Goal: Task Accomplishment & Management: Manage account settings

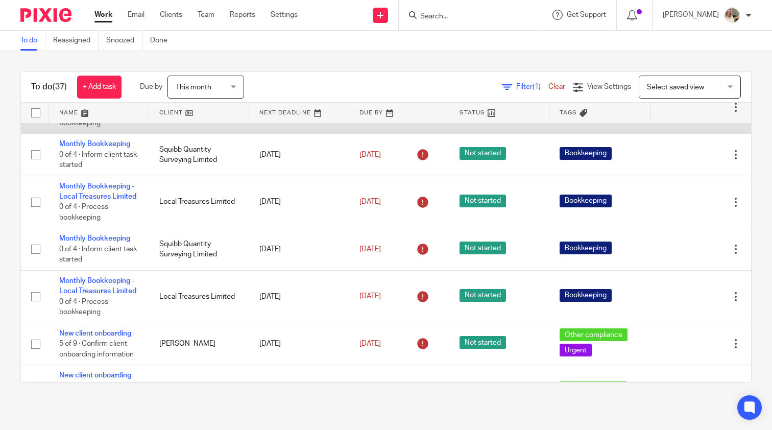
scroll to position [127, 0]
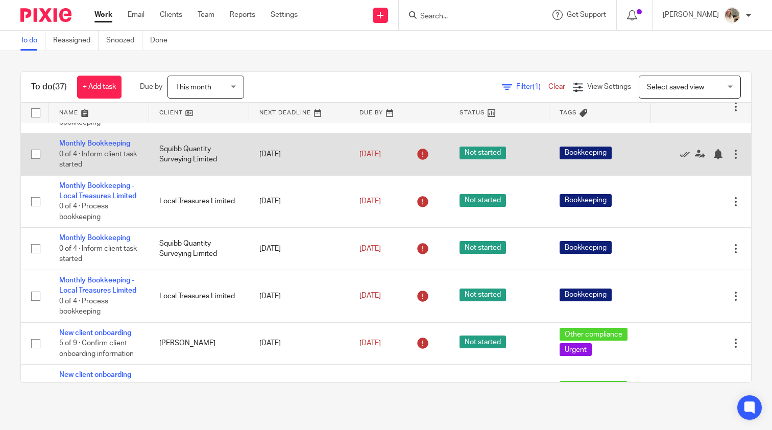
click at [38, 154] on input "checkbox" at bounding box center [35, 154] width 19 height 19
checkbox input "true"
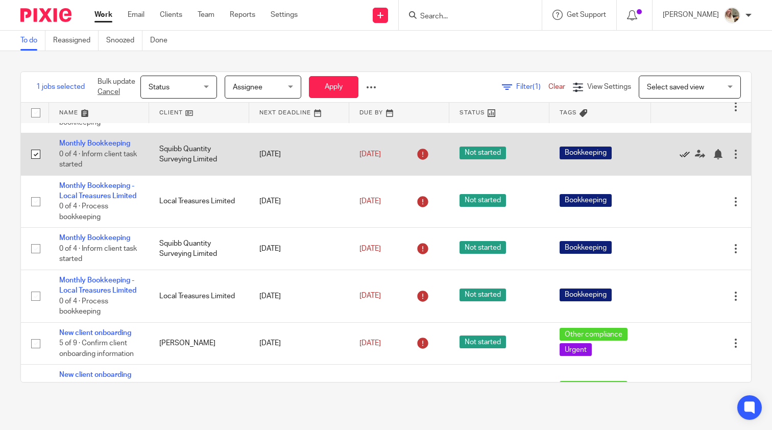
click at [683, 159] on icon at bounding box center [685, 154] width 10 height 10
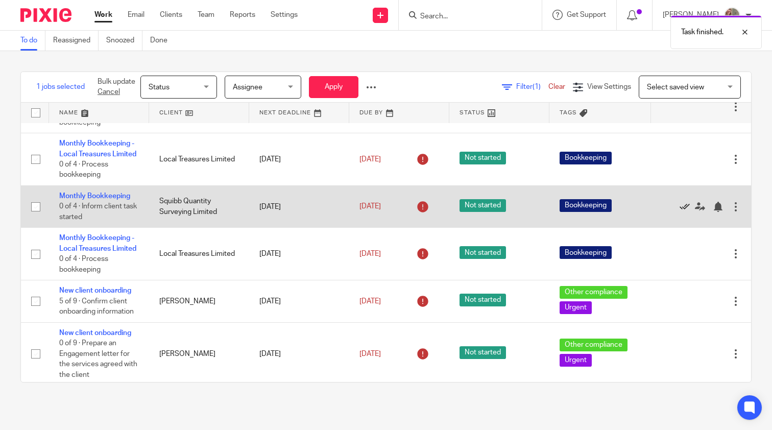
click at [682, 212] on icon at bounding box center [685, 207] width 10 height 10
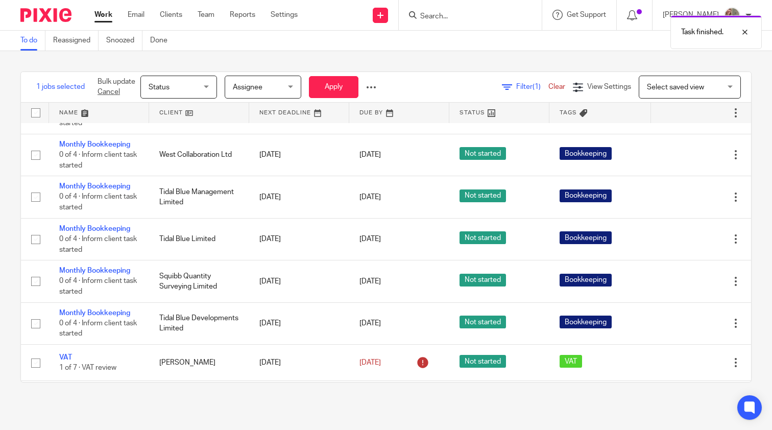
scroll to position [642, 0]
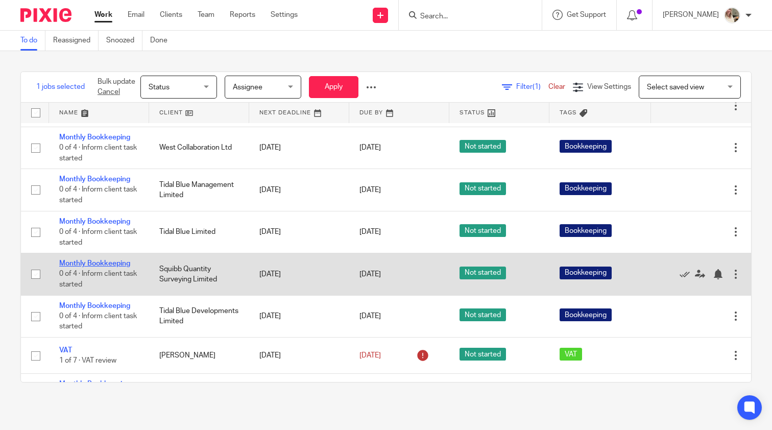
click at [95, 267] on link "Monthly Bookkeeping" at bounding box center [94, 263] width 71 height 7
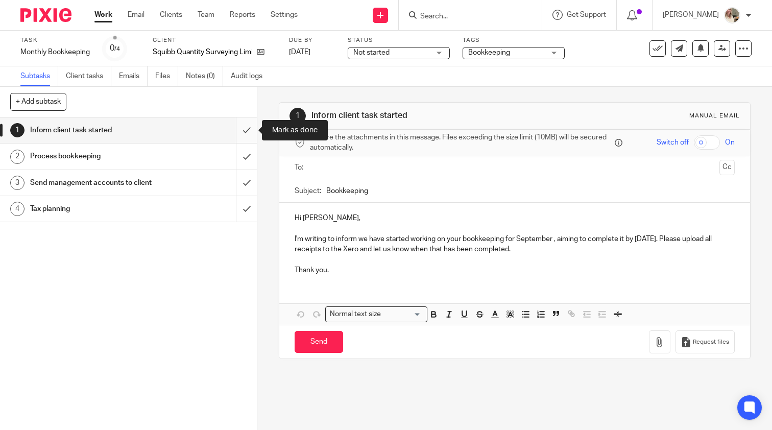
click at [247, 138] on input "submit" at bounding box center [128, 130] width 257 height 26
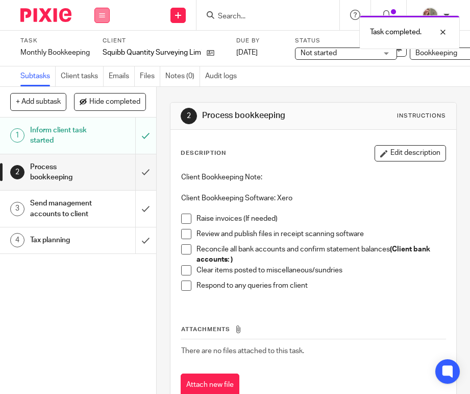
click at [106, 16] on button at bounding box center [101, 15] width 15 height 15
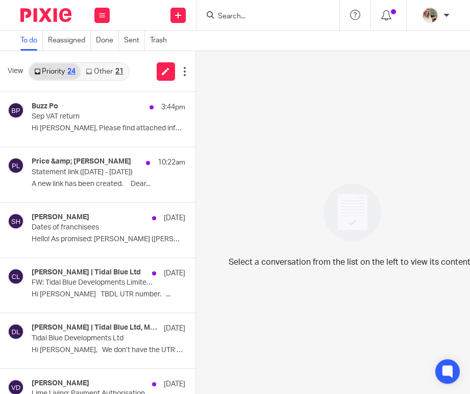
click at [111, 73] on link "Other 21" at bounding box center [104, 71] width 47 height 16
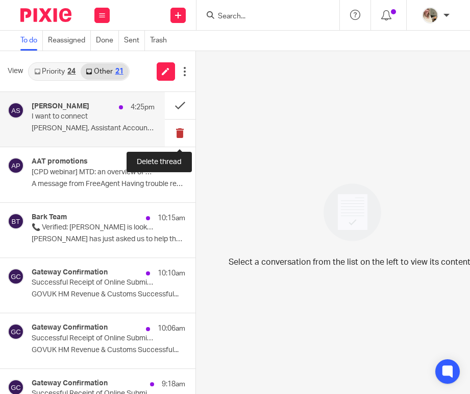
click at [176, 131] on button at bounding box center [180, 132] width 31 height 27
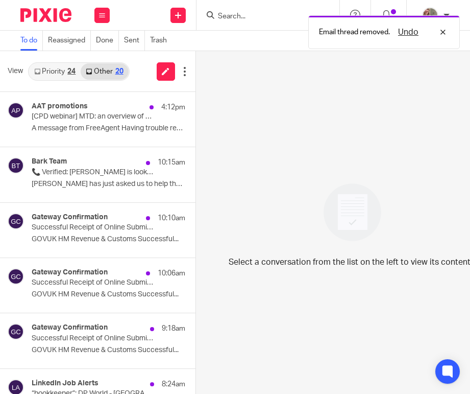
click at [196, 131] on button at bounding box center [200, 132] width 8 height 27
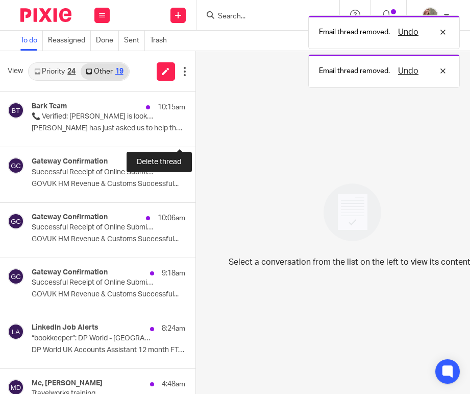
click at [196, 131] on button at bounding box center [200, 132] width 8 height 27
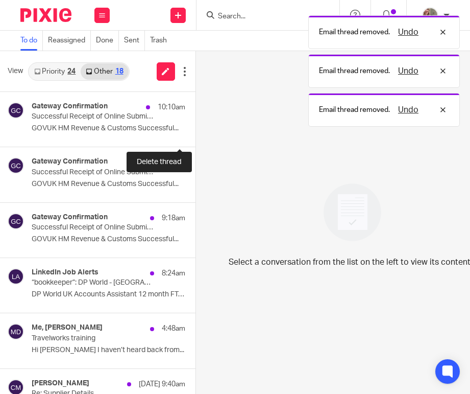
click at [196, 131] on button at bounding box center [200, 132] width 8 height 27
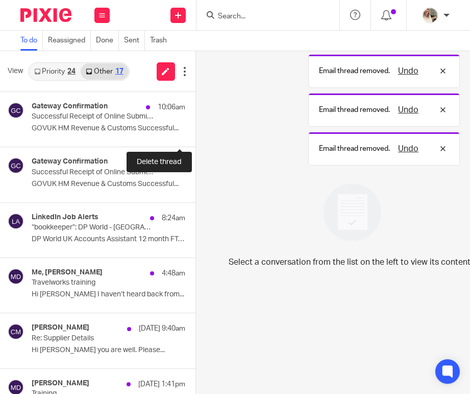
click at [196, 131] on button at bounding box center [200, 132] width 8 height 27
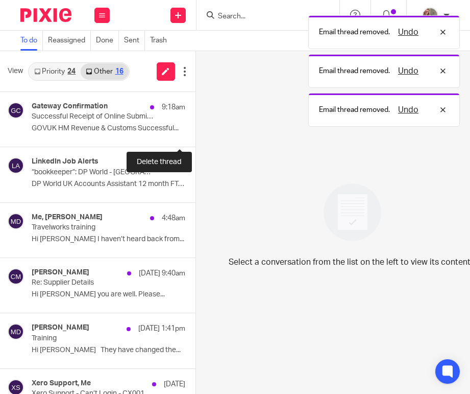
click at [196, 131] on button at bounding box center [200, 132] width 8 height 27
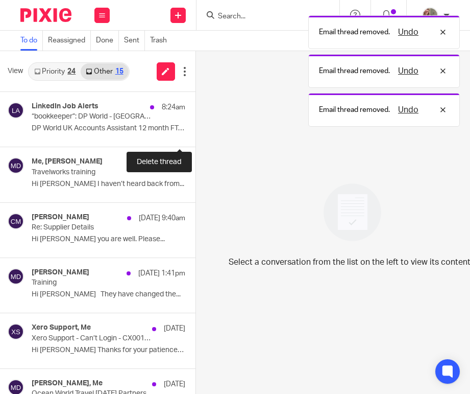
click at [196, 131] on button at bounding box center [200, 132] width 8 height 27
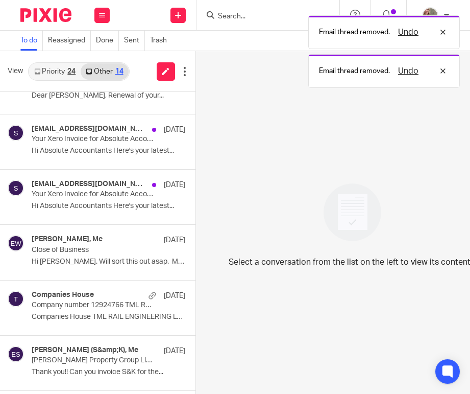
scroll to position [386, 0]
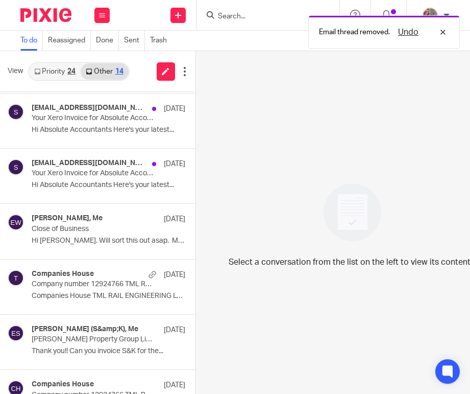
click at [67, 69] on link "Priority 24" at bounding box center [55, 71] width 52 height 16
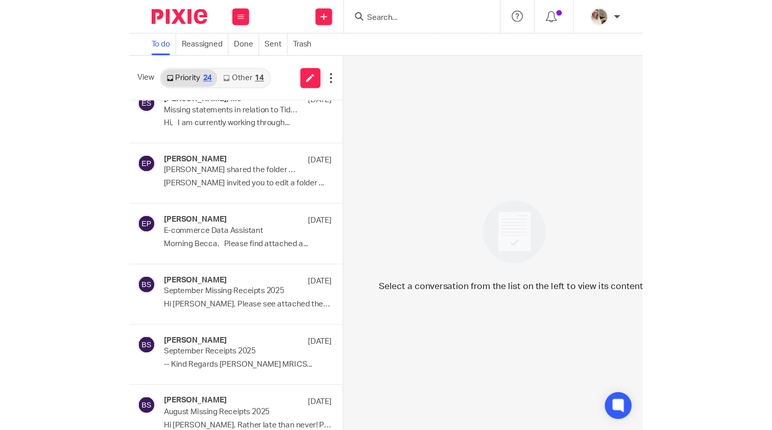
scroll to position [411, 0]
